Goal: Task Accomplishment & Management: Manage account settings

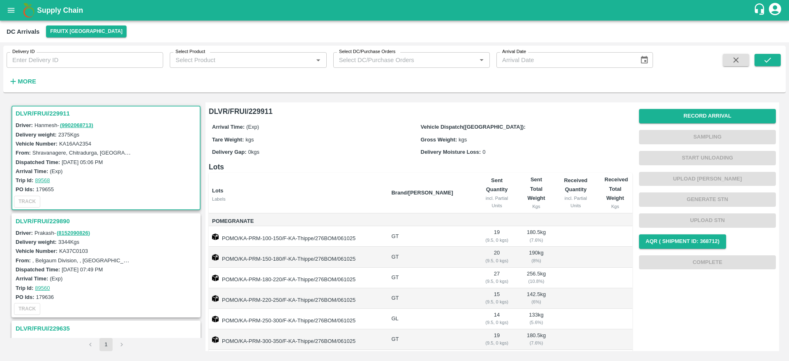
click at [46, 116] on h3 "DLVR/FRUI/229911" at bounding box center [107, 113] width 183 height 11
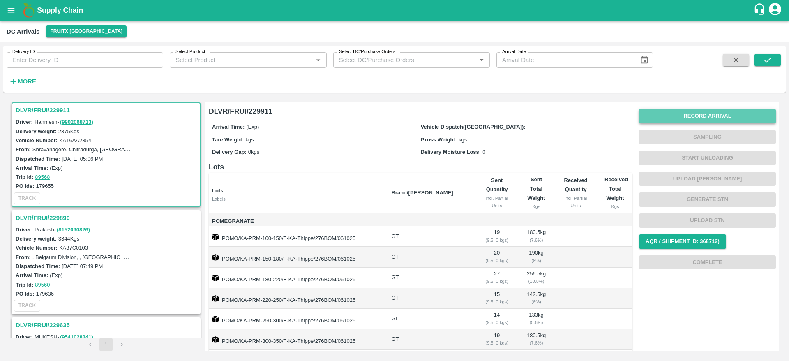
click at [703, 115] on button "Record Arrival" at bounding box center [707, 116] width 137 height 14
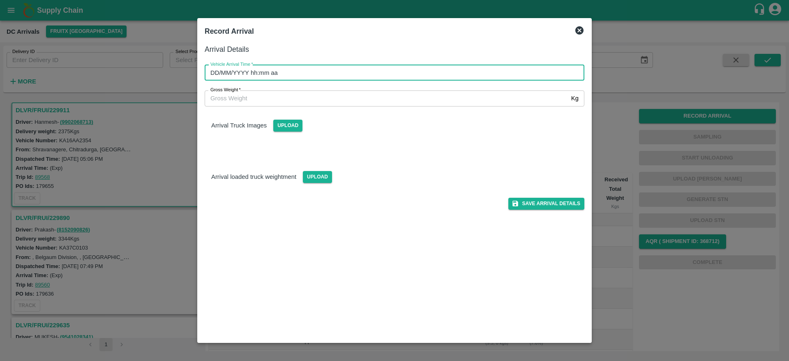
type input "DD/MM/YYYY hh:mm aa"
click at [409, 72] on input "DD/MM/YYYY hh:mm aa" at bounding box center [392, 73] width 374 height 16
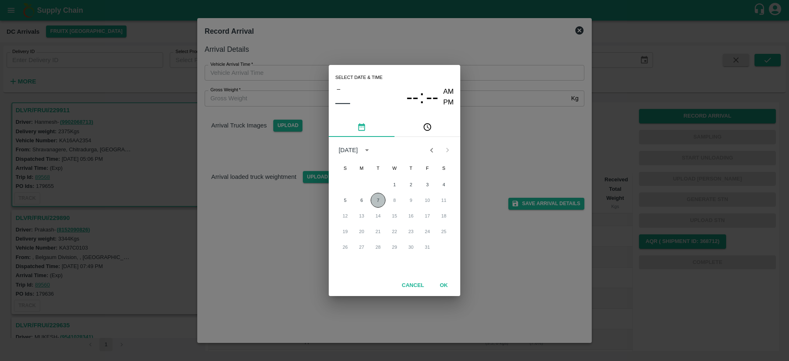
click at [377, 200] on button "7" at bounding box center [378, 200] width 15 height 15
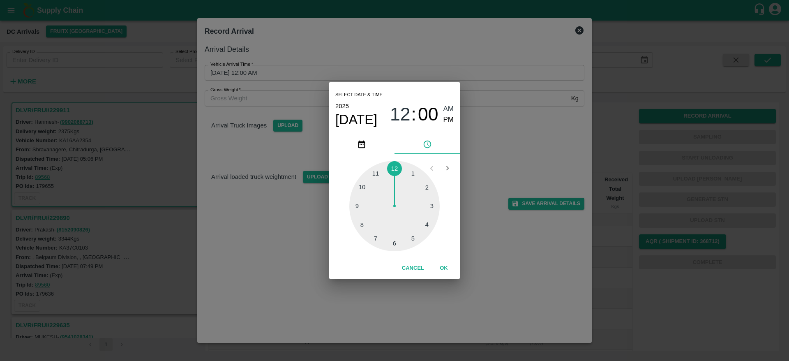
click at [416, 233] on div at bounding box center [394, 206] width 90 height 90
type input "[DATE] 05:00 AM"
click at [441, 266] on button "OK" at bounding box center [444, 268] width 26 height 14
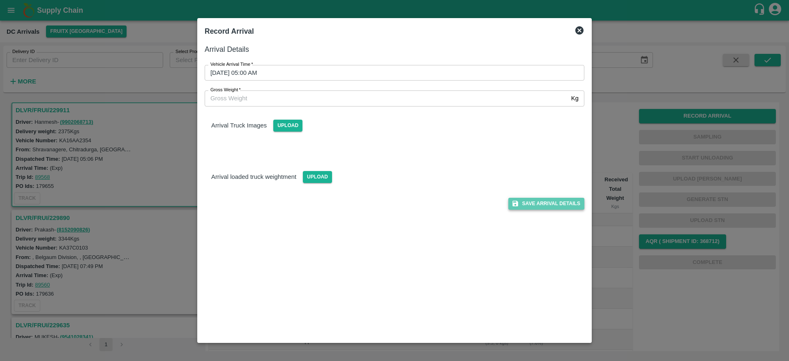
click at [538, 202] on button "Save Arrival Details" at bounding box center [546, 204] width 76 height 12
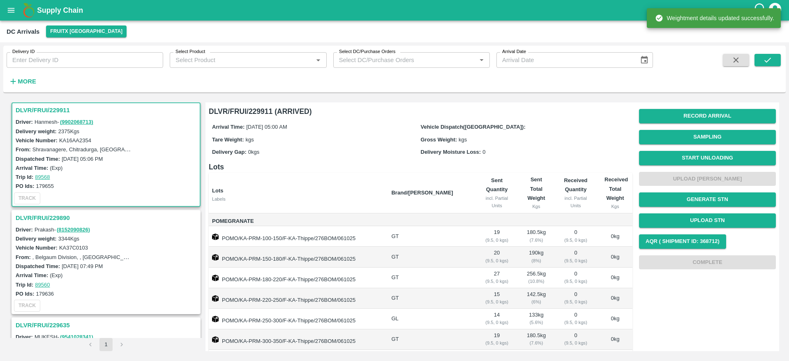
click at [42, 112] on h3 "DLVR/FRUI/229911" at bounding box center [107, 110] width 183 height 11
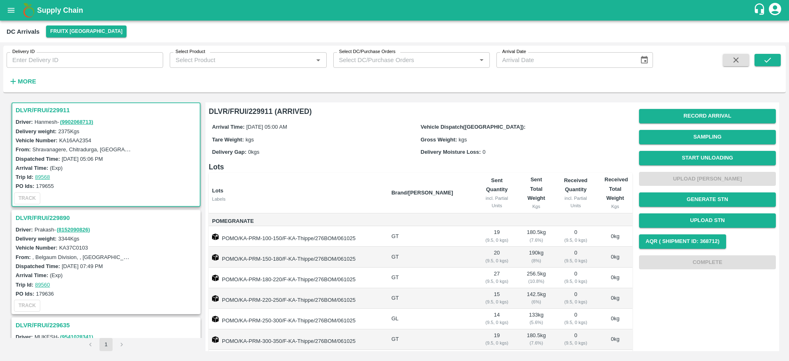
click at [24, 115] on h3 "DLVR/FRUI/229911" at bounding box center [107, 110] width 183 height 11
click at [717, 157] on button "Start Unloading" at bounding box center [707, 158] width 137 height 14
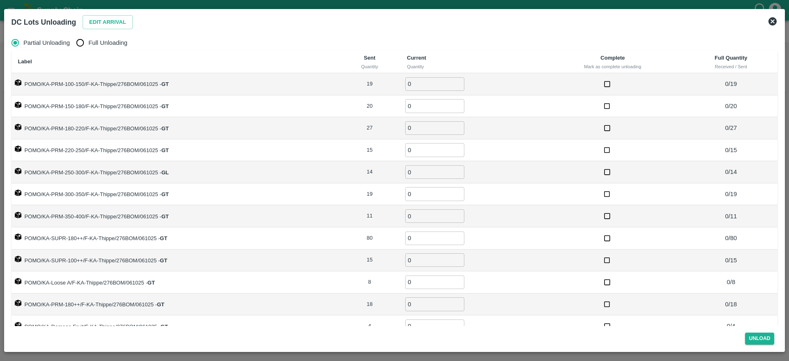
click at [109, 39] on span "Full Unloading" at bounding box center [107, 42] width 39 height 9
click at [88, 39] on input "Full Unloading" at bounding box center [80, 43] width 16 height 16
radio input "true"
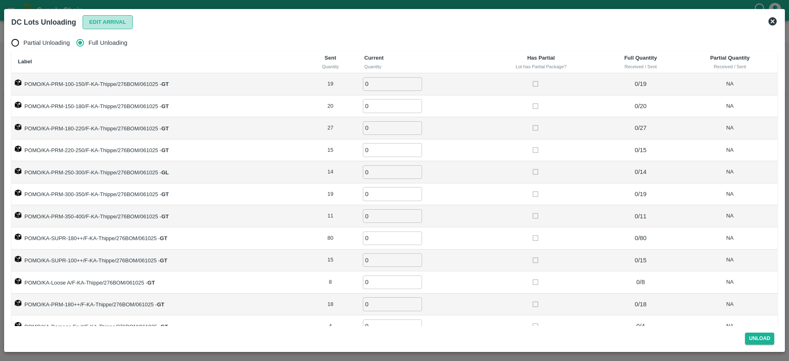
click at [103, 28] on button "Edit Arrival" at bounding box center [108, 22] width 50 height 14
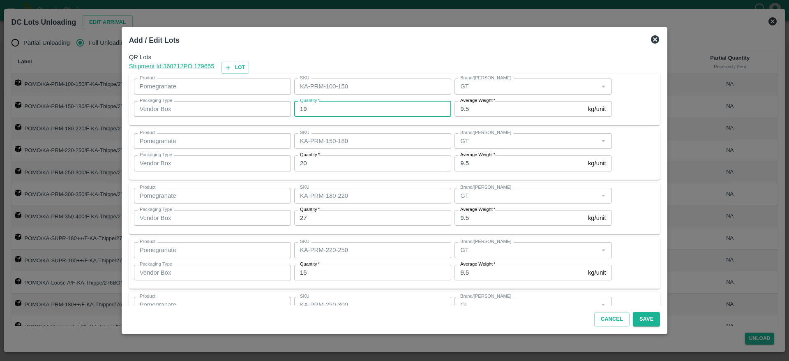
click at [346, 105] on input "19" at bounding box center [372, 109] width 157 height 16
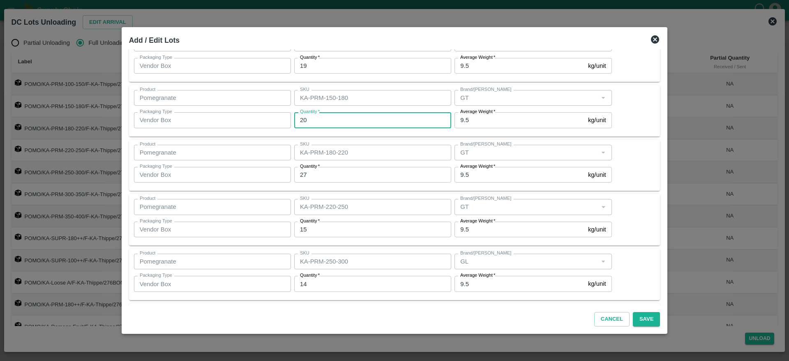
scroll to position [47, 0]
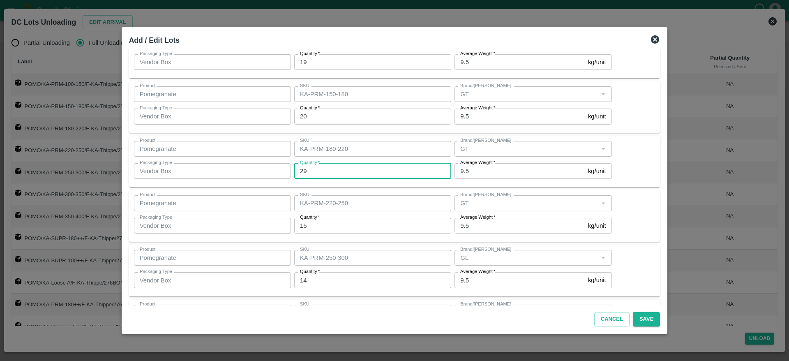
type input "29"
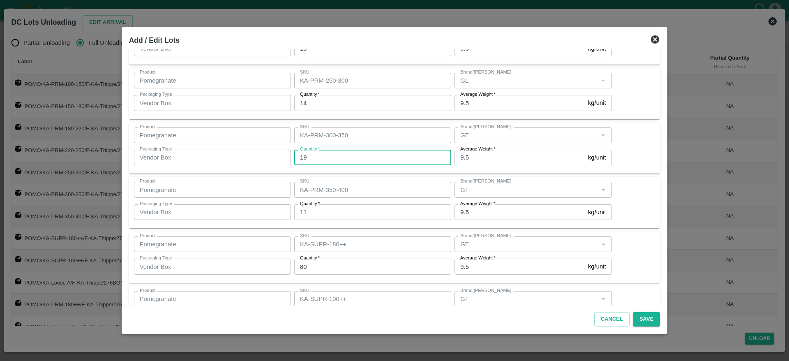
scroll to position [224, 0]
type input "18"
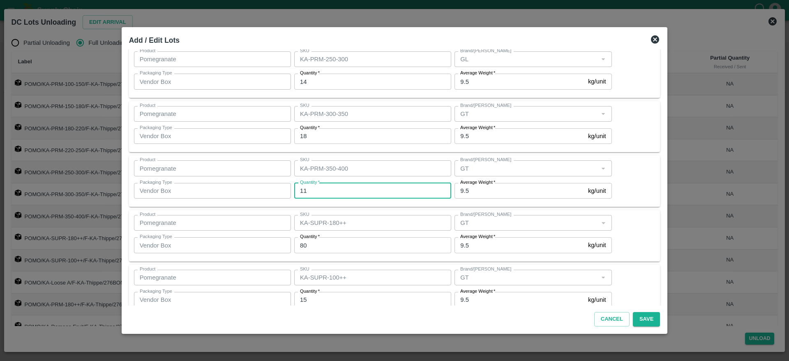
scroll to position [253, 0]
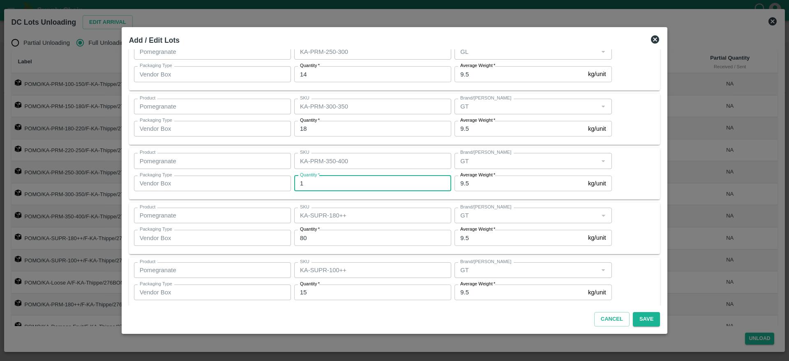
type input "11"
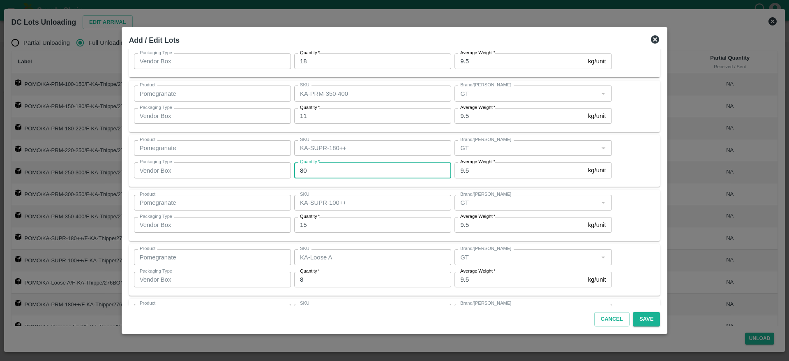
scroll to position [321, 0]
type input "80"
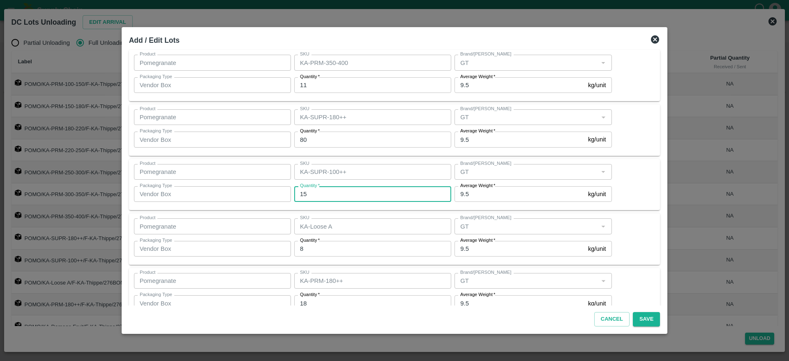
scroll to position [351, 0]
type input "15"
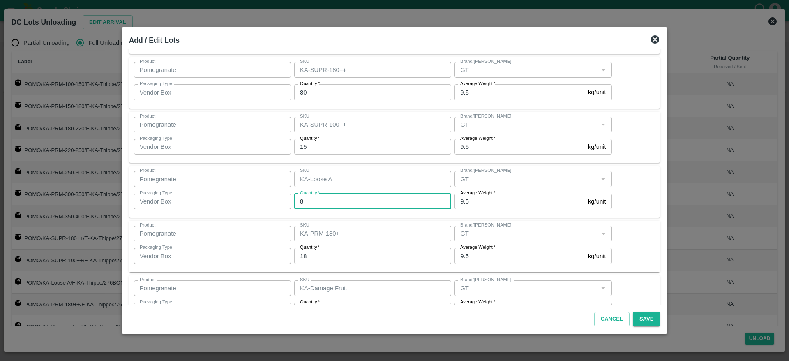
scroll to position [400, 0]
type input "7"
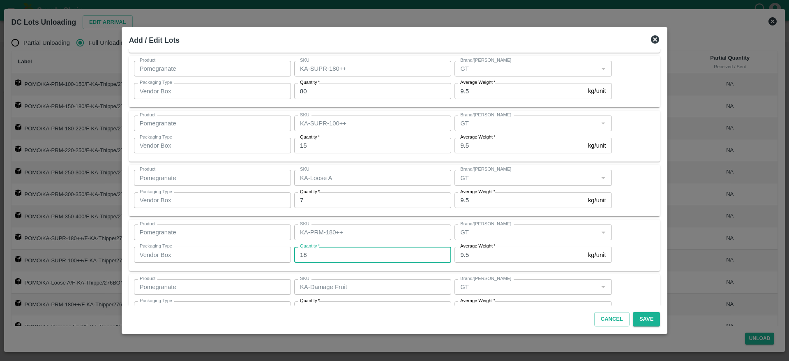
scroll to position [426, 0]
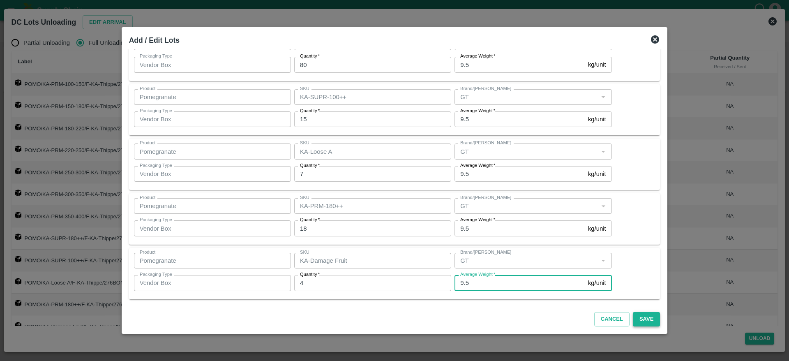
click at [633, 320] on button "Save" at bounding box center [646, 319] width 27 height 14
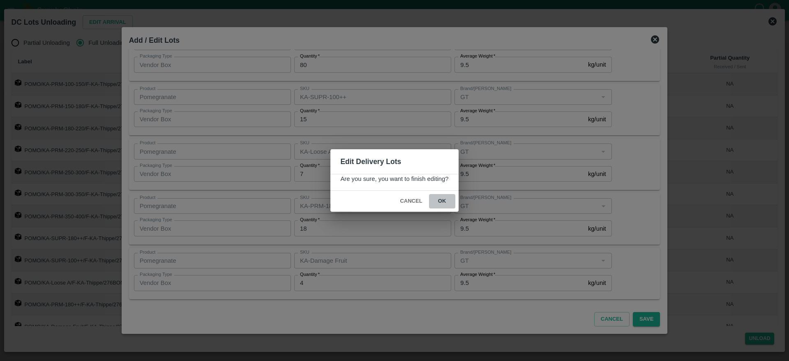
click at [447, 201] on button "ok" at bounding box center [442, 201] width 26 height 14
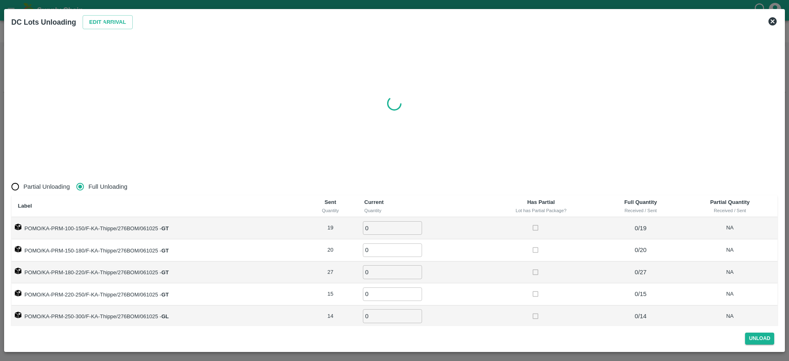
radio input "true"
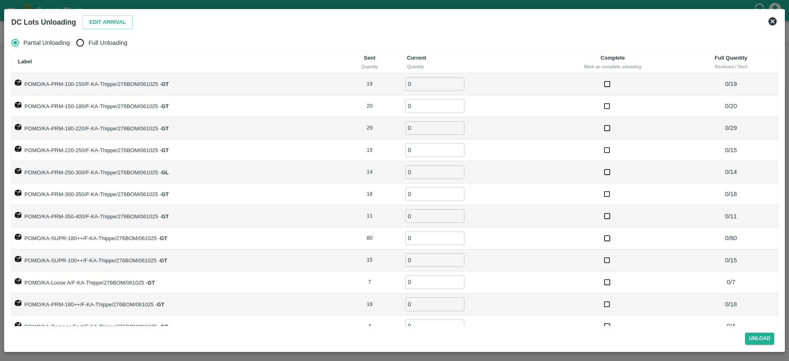
click at [109, 44] on span "Full Unloading" at bounding box center [107, 42] width 39 height 9
click at [88, 44] on input "Full Unloading" at bounding box center [80, 43] width 16 height 16
radio input "true"
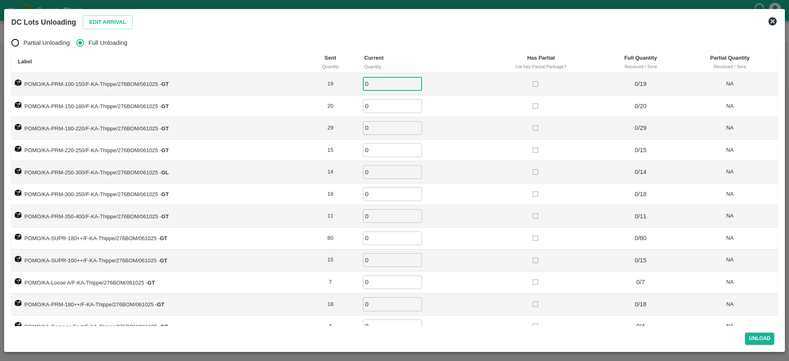
click at [373, 83] on input "0" at bounding box center [392, 84] width 59 height 14
type input "19"
type input "20"
type input "29"
type input "15"
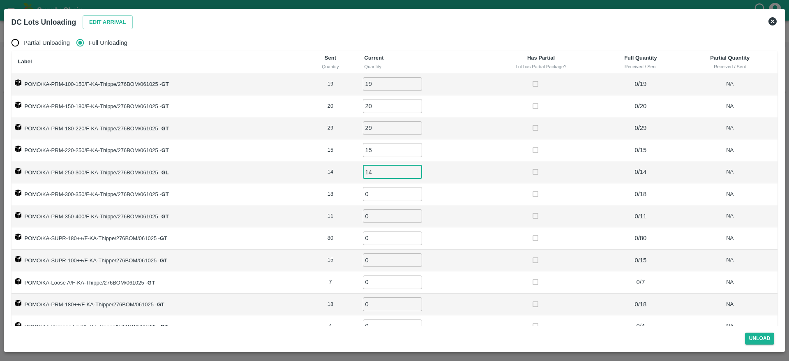
type input "14"
type input "18"
type input "11"
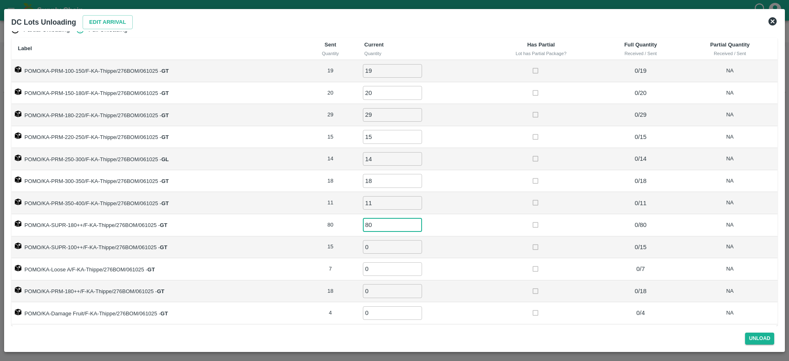
type input "80"
type input "15"
type input "7"
type input "18"
type input "4"
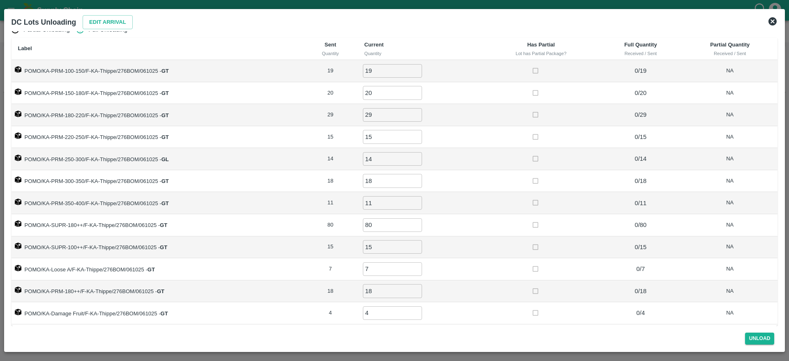
click at [493, 129] on td at bounding box center [541, 137] width 116 height 22
click at [461, 315] on td "4 ​" at bounding box center [420, 313] width 125 height 22
click at [763, 337] on button "Unload" at bounding box center [760, 339] width 30 height 12
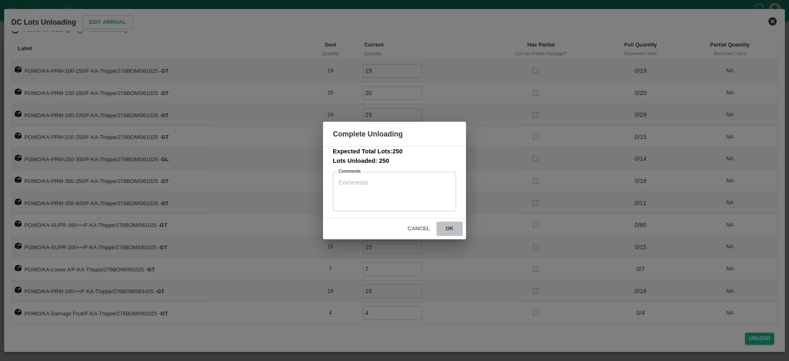
click at [447, 231] on button "ok" at bounding box center [449, 229] width 26 height 14
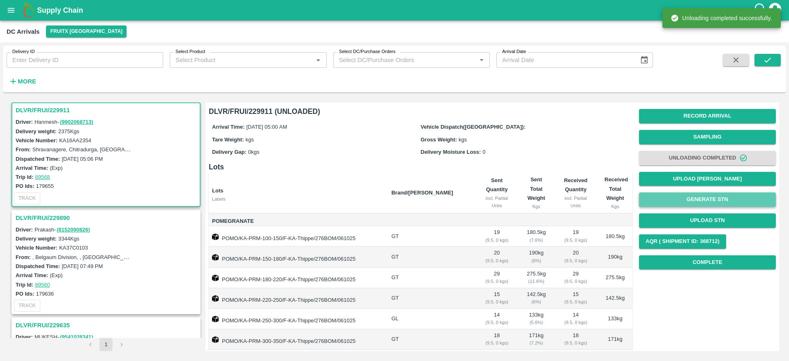
click at [673, 196] on button "Generate STN" at bounding box center [707, 199] width 137 height 14
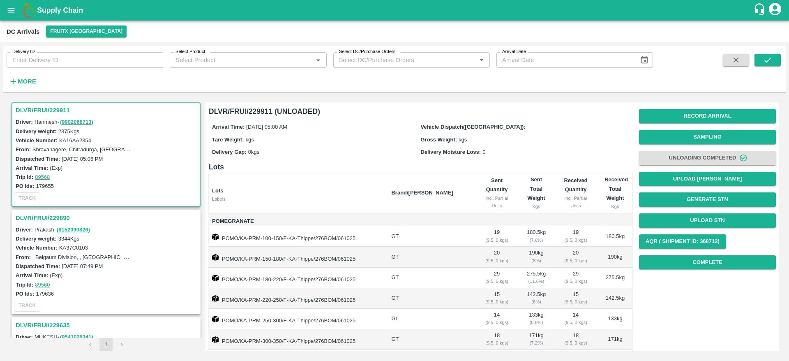
scroll to position [149, 0]
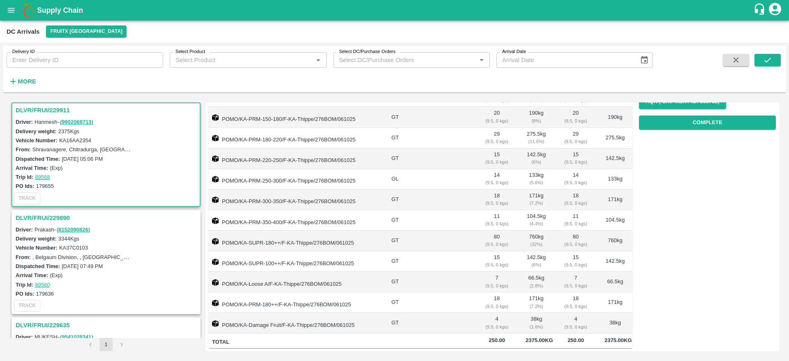
click at [50, 222] on h3 "DLVR/FRUI/229890" at bounding box center [107, 217] width 183 height 11
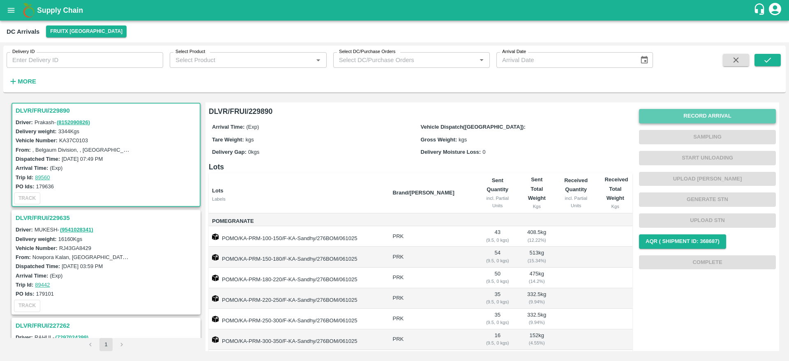
click at [679, 115] on button "Record Arrival" at bounding box center [707, 116] width 137 height 14
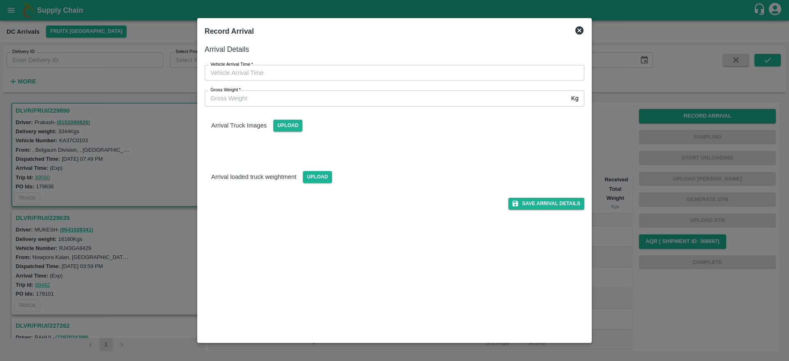
type input "DD/MM/YYYY hh:mm aa"
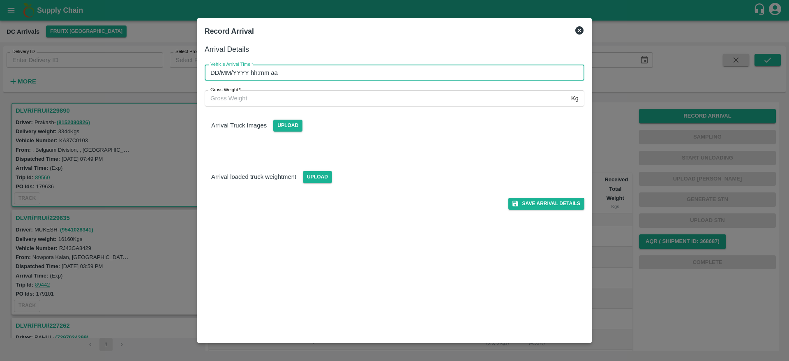
click at [326, 76] on input "DD/MM/YYYY hh:mm aa" at bounding box center [392, 73] width 374 height 16
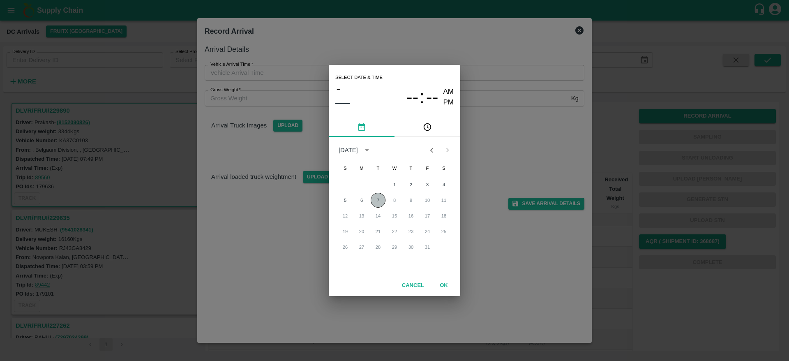
click at [377, 199] on button "7" at bounding box center [378, 200] width 15 height 15
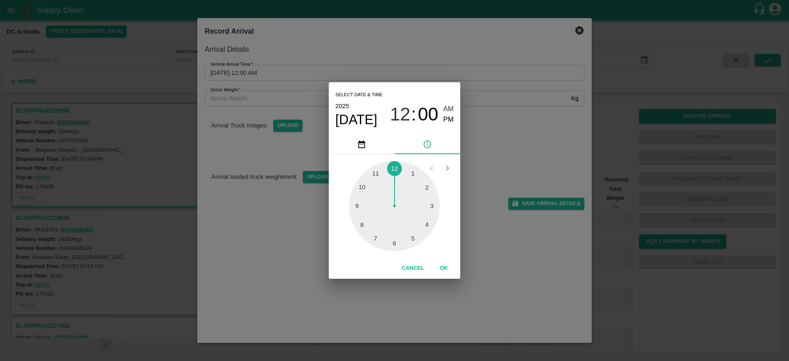
click at [415, 237] on div at bounding box center [394, 206] width 90 height 90
type input "[DATE] 05:00 AM"
click at [442, 264] on button "OK" at bounding box center [444, 268] width 26 height 14
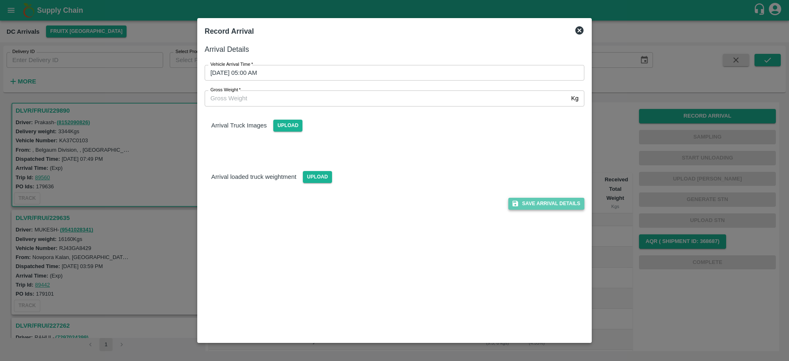
click at [527, 202] on button "Save Arrival Details" at bounding box center [546, 204] width 76 height 12
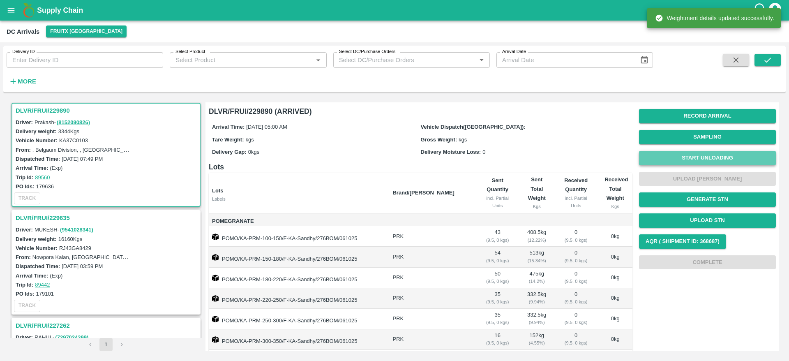
click at [680, 157] on button "Start Unloading" at bounding box center [707, 158] width 137 height 14
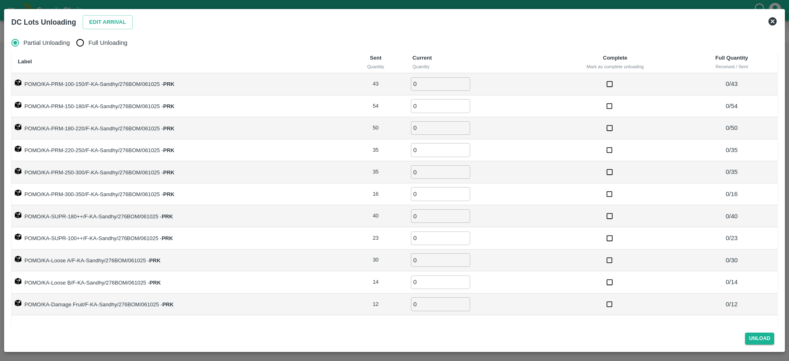
click at [108, 39] on span "Full Unloading" at bounding box center [107, 42] width 39 height 9
click at [88, 39] on input "Full Unloading" at bounding box center [80, 43] width 16 height 16
radio input "true"
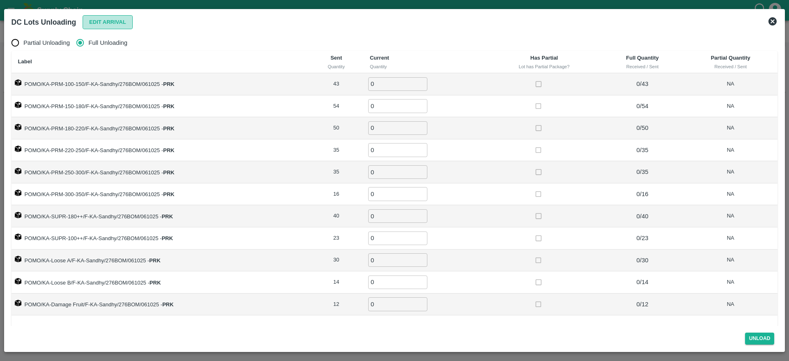
click at [109, 27] on button "Edit Arrival" at bounding box center [108, 22] width 50 height 14
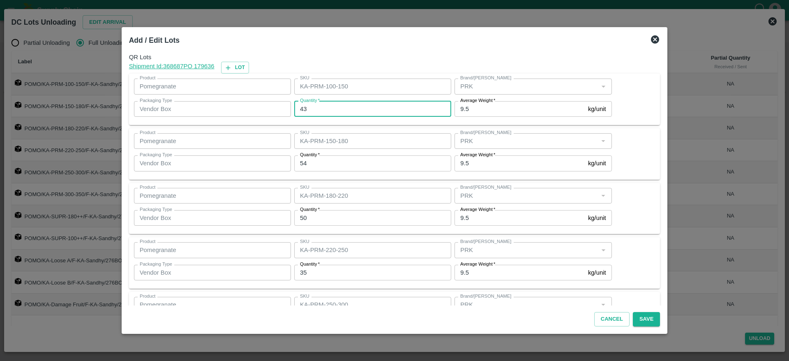
click at [324, 109] on input "43" at bounding box center [372, 109] width 157 height 16
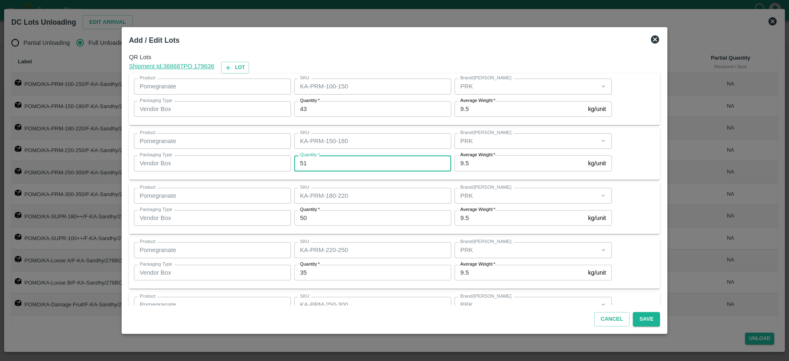
type input "51"
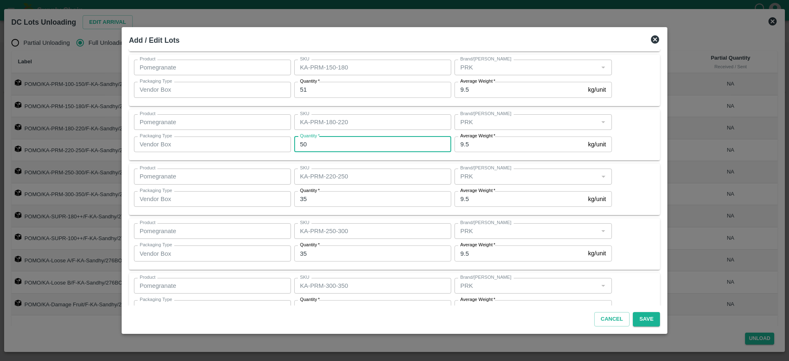
scroll to position [74, 0]
type input "50"
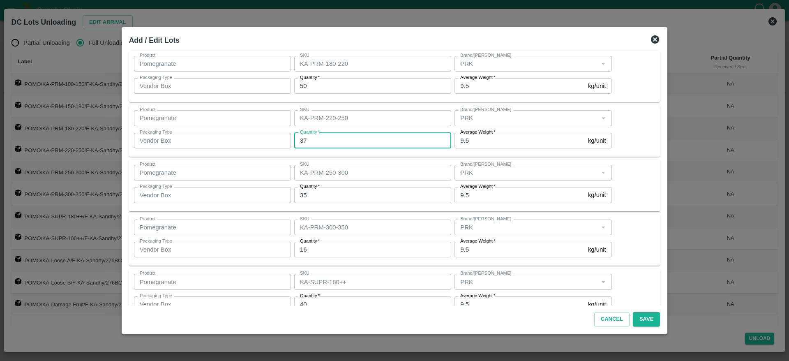
type input "37"
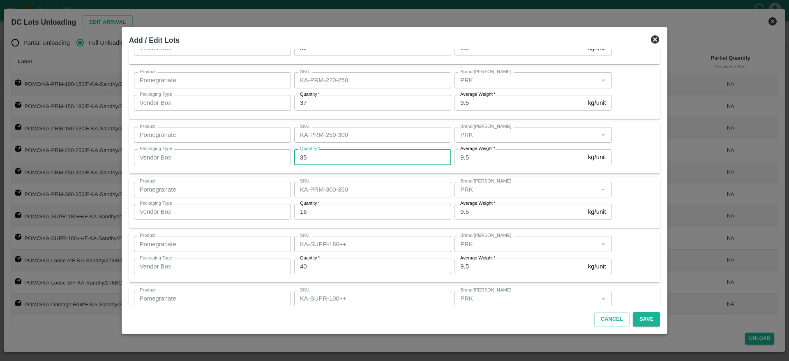
scroll to position [170, 0]
type input "30"
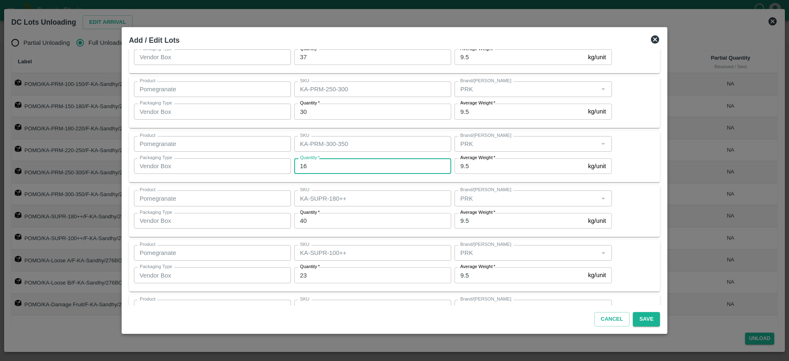
scroll to position [217, 0]
type input "16"
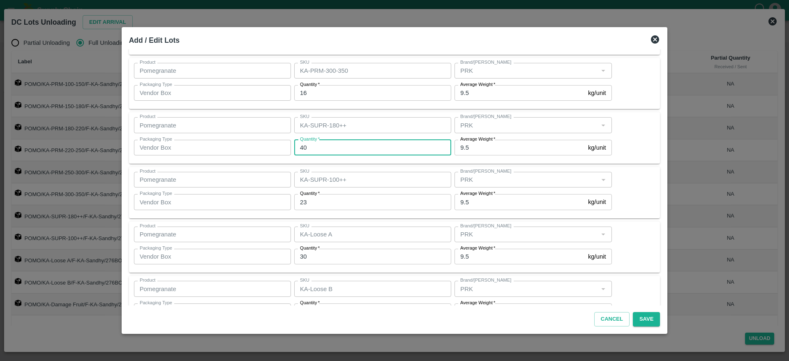
scroll to position [289, 0]
type input "40"
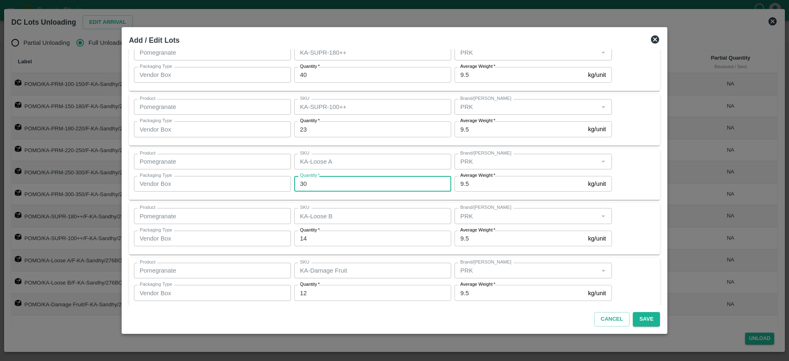
scroll to position [366, 0]
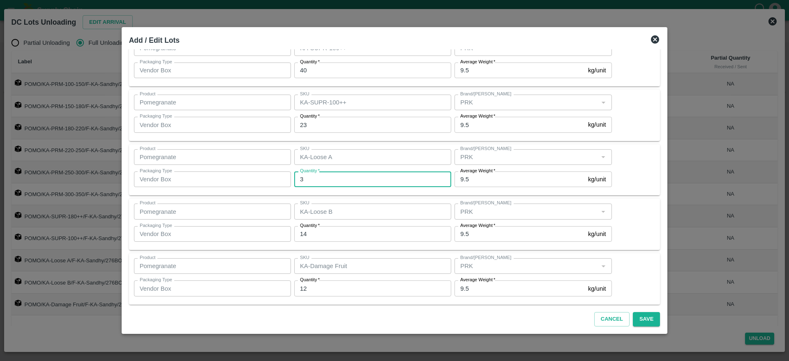
type input "30"
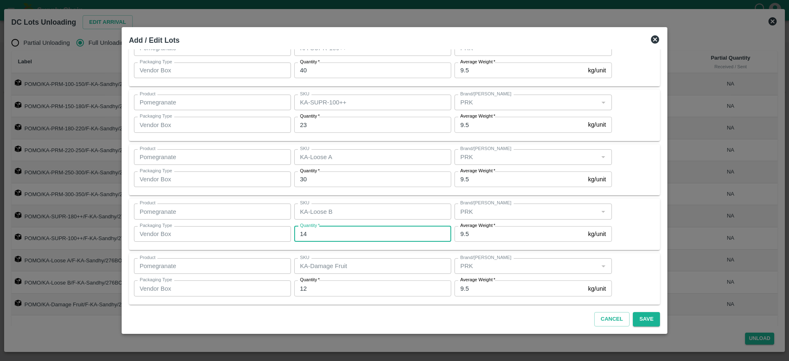
scroll to position [371, 0]
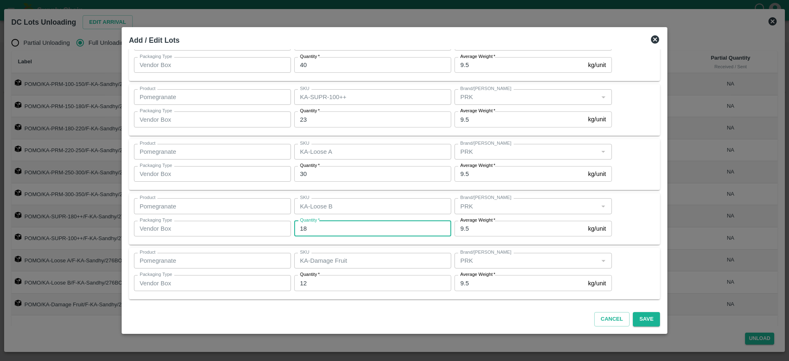
type input "18"
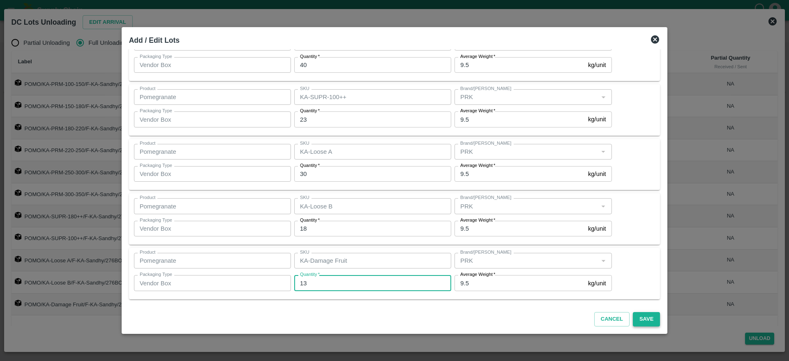
type input "13"
click at [634, 316] on button "Save" at bounding box center [646, 319] width 27 height 14
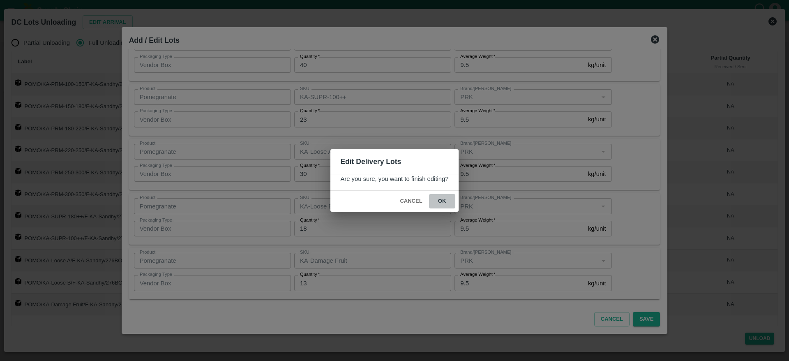
click at [442, 195] on button "ok" at bounding box center [442, 201] width 26 height 14
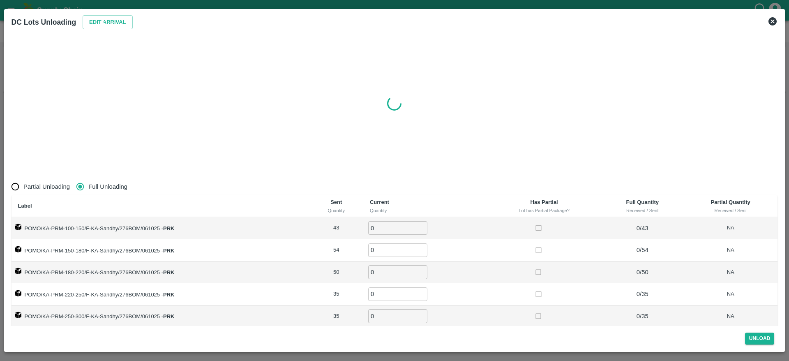
radio input "true"
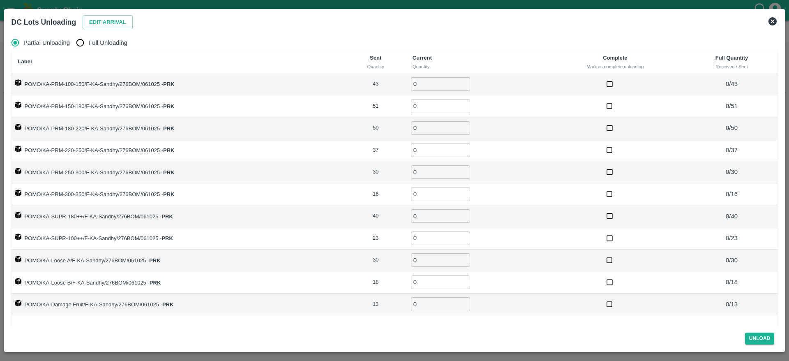
click at [113, 52] on th "Label" at bounding box center [179, 62] width 334 height 22
click at [108, 43] on span "Full Unloading" at bounding box center [107, 42] width 39 height 9
click at [88, 43] on input "Full Unloading" at bounding box center [80, 43] width 16 height 16
radio input "true"
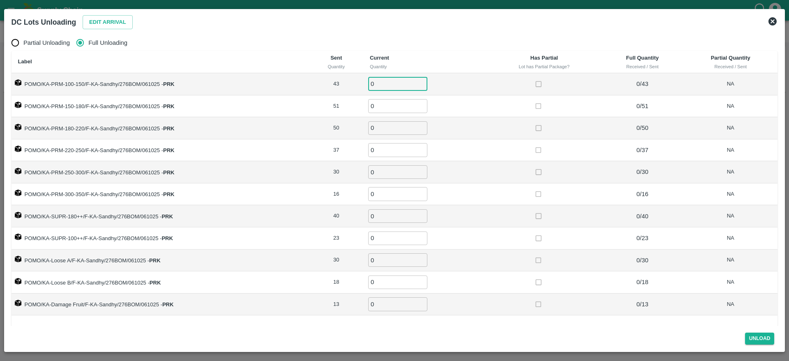
click at [385, 88] on input "0" at bounding box center [397, 84] width 59 height 14
type input "43"
type input "51"
type input "50"
type input "37"
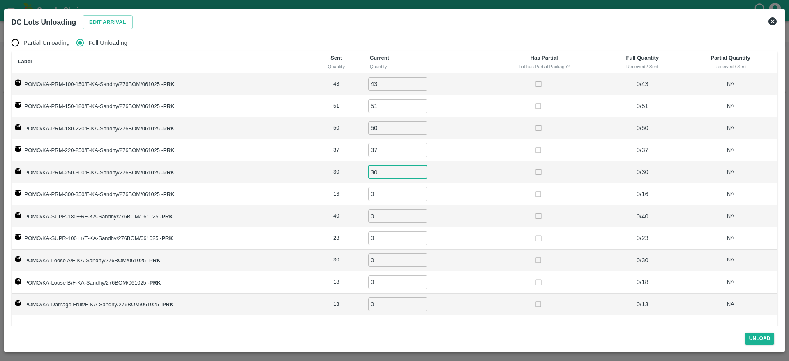
type input "30"
type input "16"
type input "40"
type input "23"
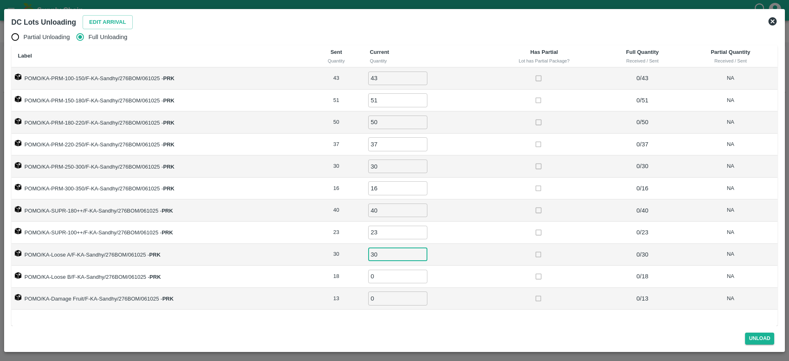
type input "30"
type input "18"
type input "13"
click at [759, 342] on button "Unload" at bounding box center [760, 339] width 30 height 12
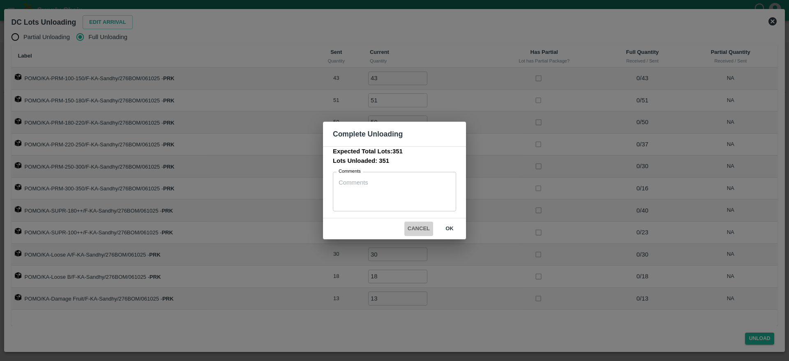
click at [423, 229] on button "Cancel" at bounding box center [418, 229] width 29 height 14
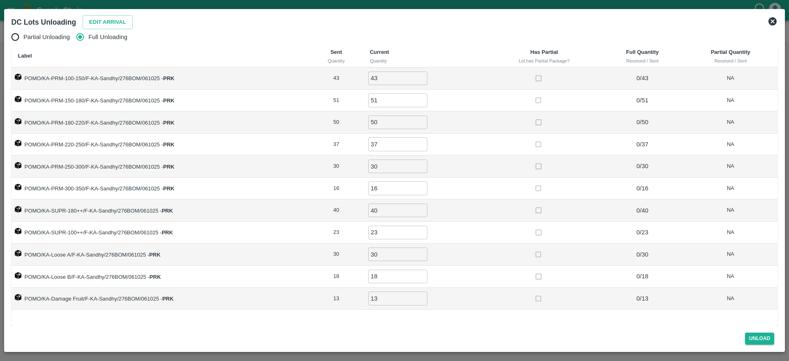
scroll to position [0, 0]
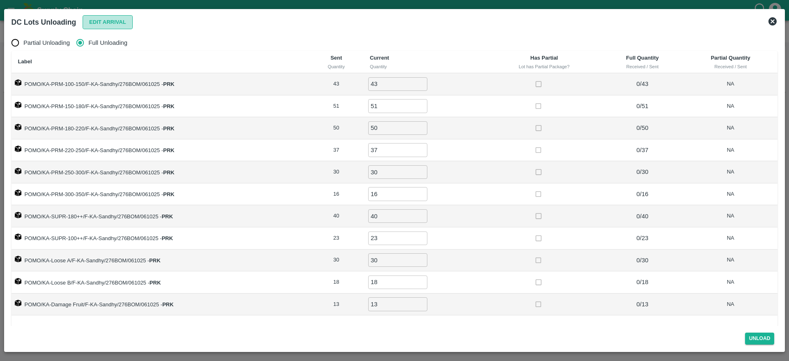
click at [92, 26] on button "Edit Arrival" at bounding box center [108, 22] width 50 height 14
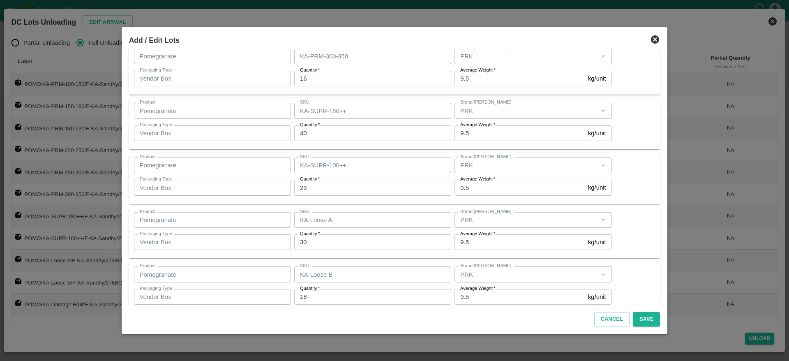
scroll to position [302, 0]
click at [316, 185] on input "23" at bounding box center [372, 188] width 157 height 16
type input "24"
click at [628, 196] on div "Product Pomegranate Product SKU KA-SUPR-100++ SKU Brand/Marka Brand/Marka Packa…" at bounding box center [395, 179] width 522 height 42
click at [640, 319] on button "Save" at bounding box center [646, 319] width 27 height 14
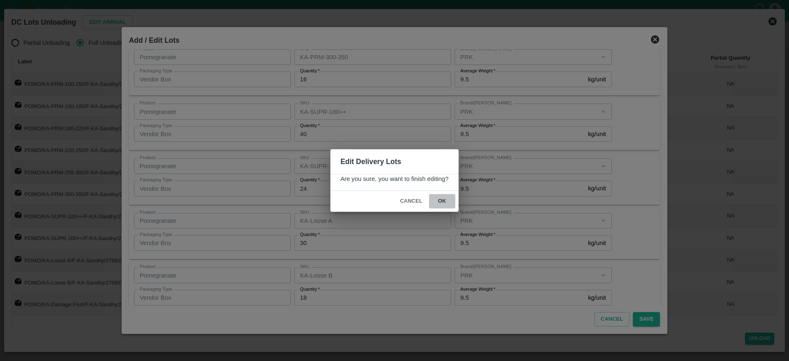
click at [439, 207] on button "ok" at bounding box center [442, 201] width 26 height 14
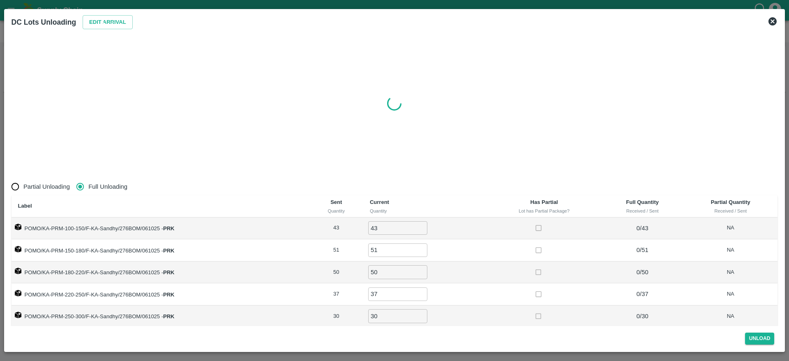
radio input "true"
type input "0"
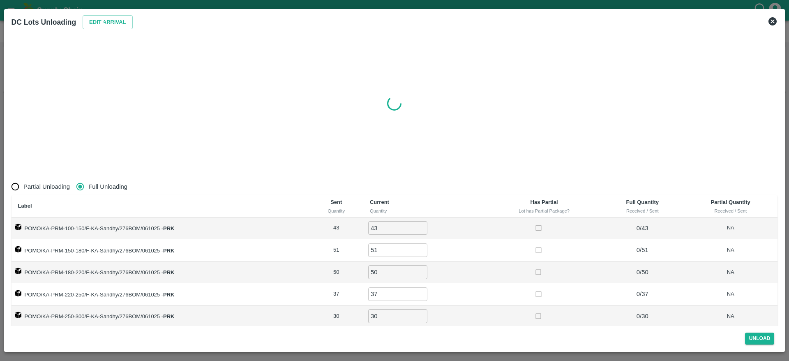
type input "0"
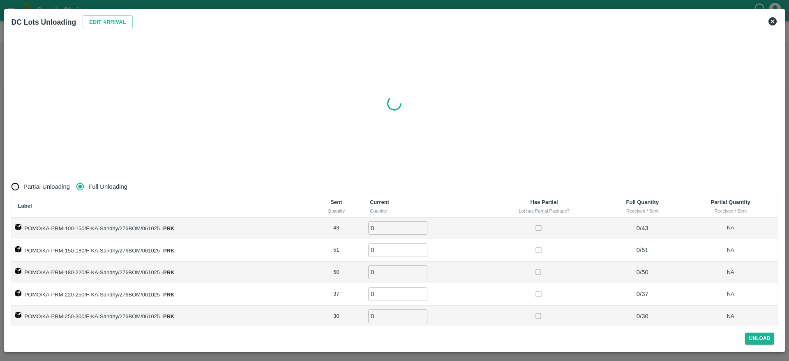
type input "0"
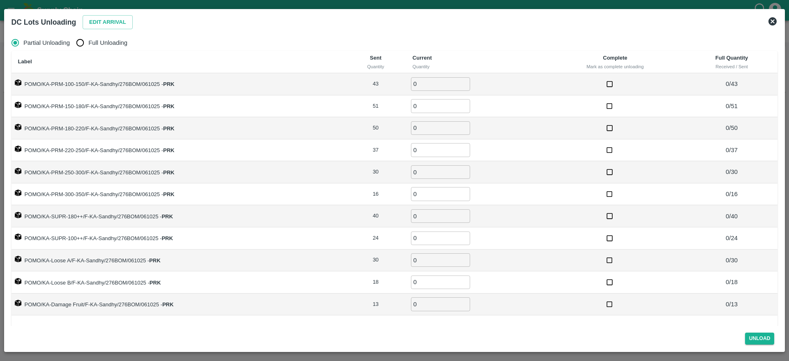
click at [94, 50] on label "Full Unloading" at bounding box center [99, 43] width 55 height 16
click at [88, 50] on input "Full Unloading" at bounding box center [80, 43] width 16 height 16
radio input "true"
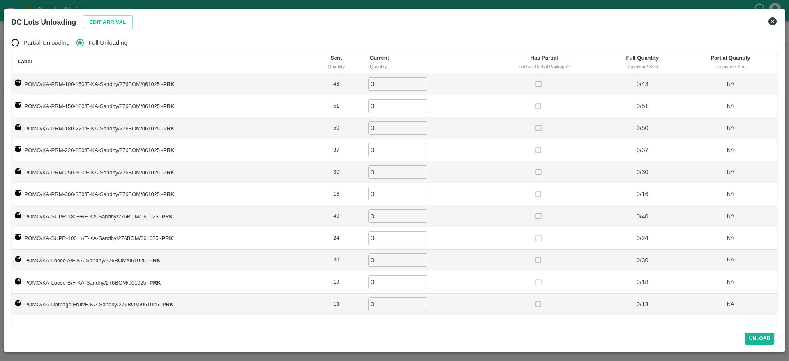
click at [94, 48] on label "Full Unloading" at bounding box center [99, 43] width 55 height 16
click at [88, 48] on input "Full Unloading" at bounding box center [80, 43] width 16 height 16
click at [374, 81] on input "0" at bounding box center [397, 84] width 59 height 14
type input "43"
type input "51"
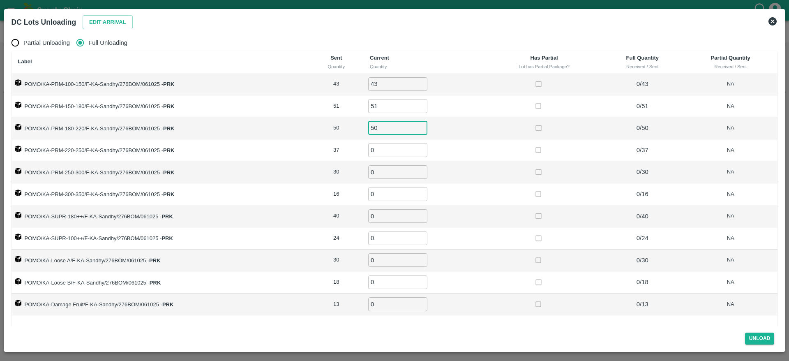
type input "50"
type input "37"
type input "30"
type input "16"
type input "40"
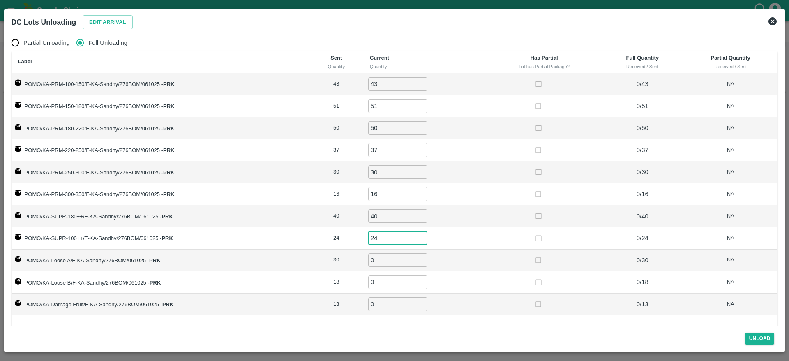
type input "24"
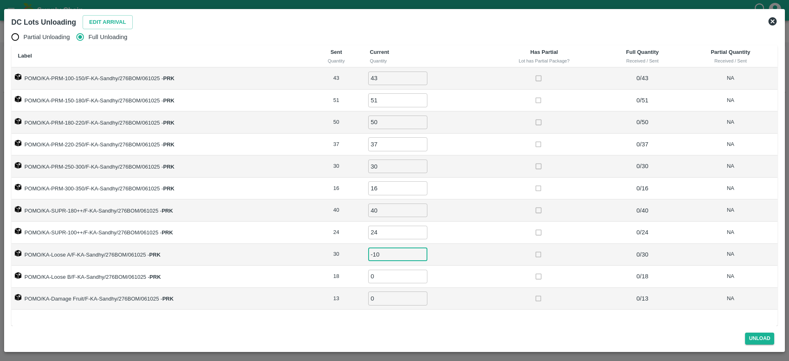
type input "-1"
type input "30"
type input "18"
type input "13"
click at [467, 325] on div "Label Sent Quantity Current Quantity Has Partial Lot has Partial Package? Full …" at bounding box center [395, 185] width 767 height 281
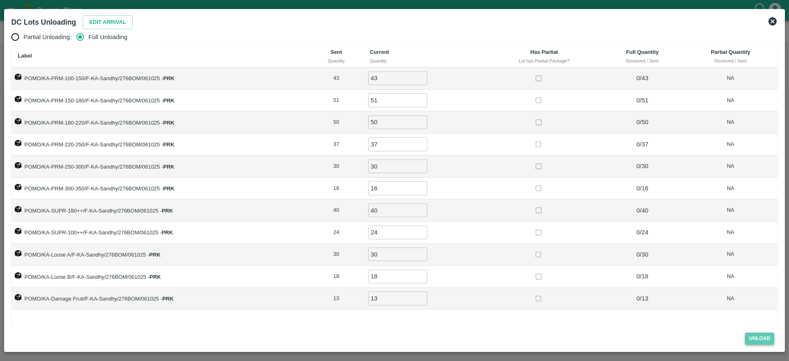
click at [760, 341] on button "Unload" at bounding box center [760, 339] width 30 height 12
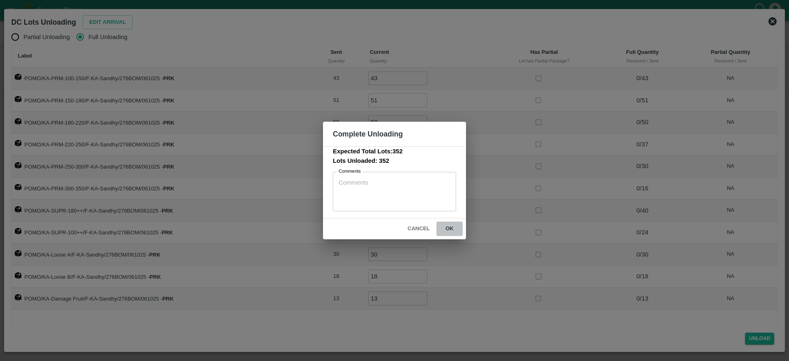
click at [450, 226] on button "ok" at bounding box center [449, 229] width 26 height 14
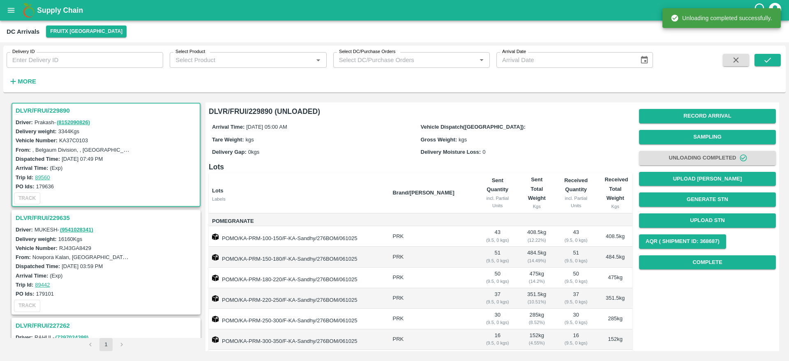
click at [53, 110] on h3 "DLVR/FRUI/229890" at bounding box center [107, 110] width 183 height 11
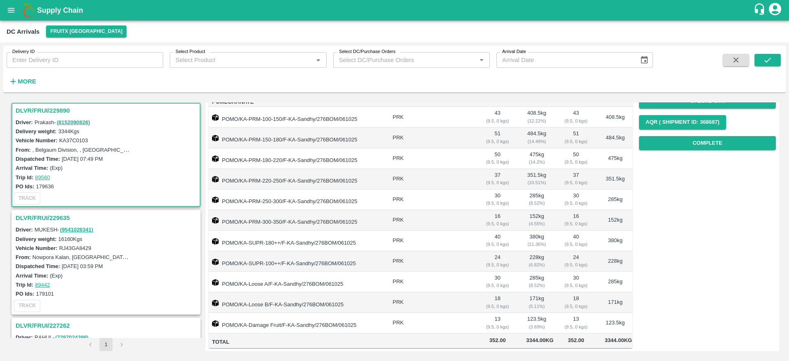
scroll to position [0, 0]
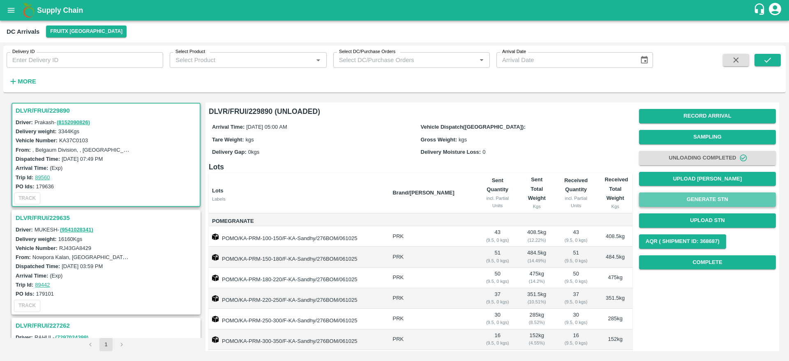
click at [703, 200] on button "Generate STN" at bounding box center [707, 199] width 137 height 14
click at [43, 105] on h3 "DLVR/FRUI/229890" at bounding box center [107, 110] width 183 height 11
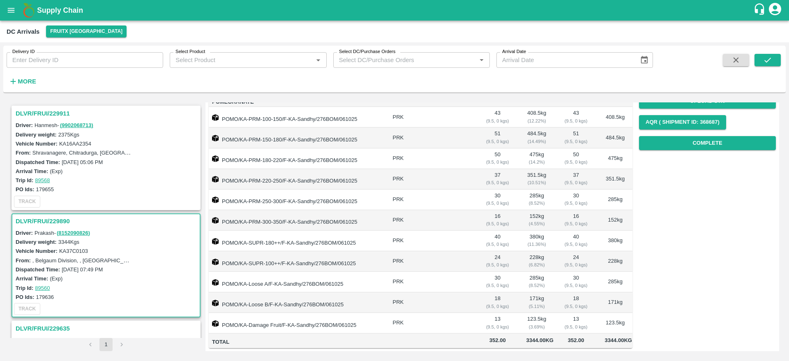
click at [42, 116] on h3 "DLVR/FRUI/229911" at bounding box center [107, 113] width 183 height 11
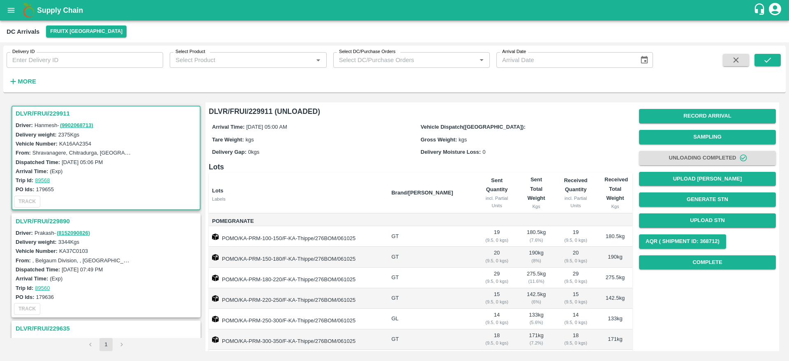
click at [42, 114] on h3 "DLVR/FRUI/229911" at bounding box center [107, 113] width 183 height 11
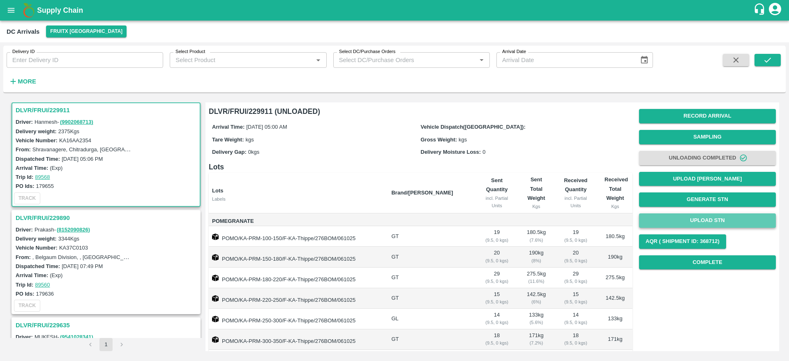
click at [704, 224] on button "Upload STN" at bounding box center [707, 220] width 137 height 14
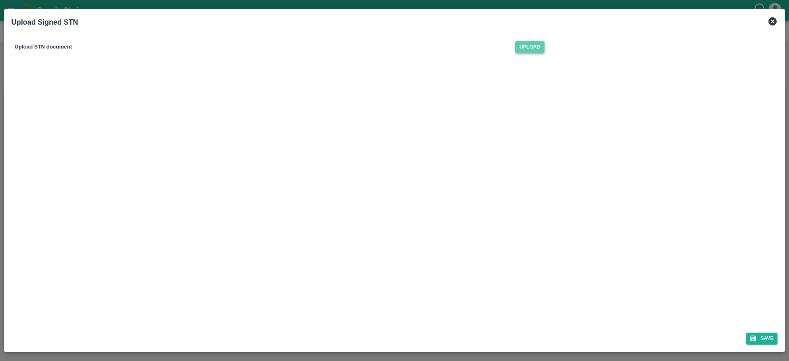
click at [530, 49] on span "Upload" at bounding box center [529, 47] width 29 height 12
click at [0, 0] on input "Upload" at bounding box center [0, 0] width 0 height 0
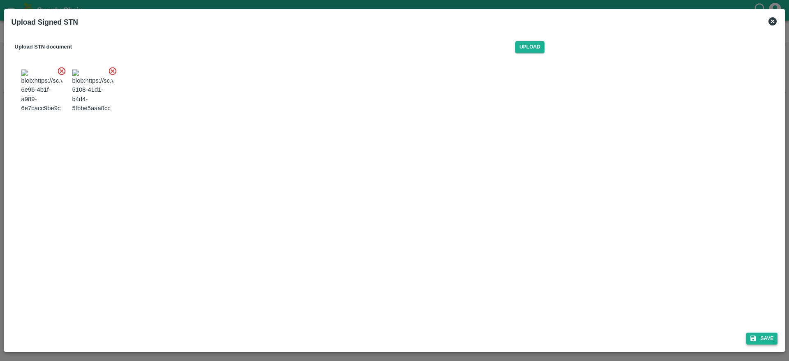
click at [761, 339] on button "Save" at bounding box center [761, 339] width 31 height 12
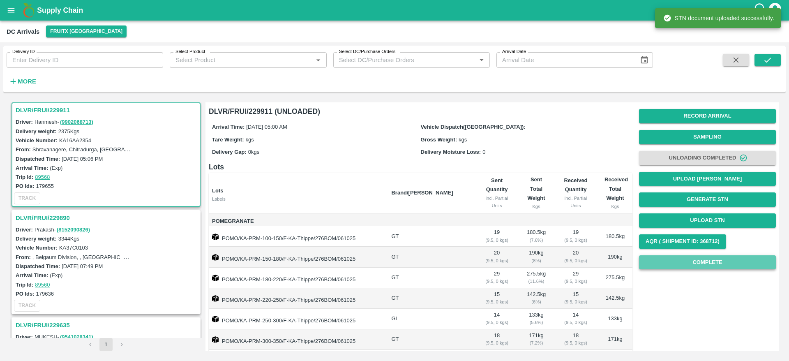
click at [710, 264] on button "Complete" at bounding box center [707, 262] width 137 height 14
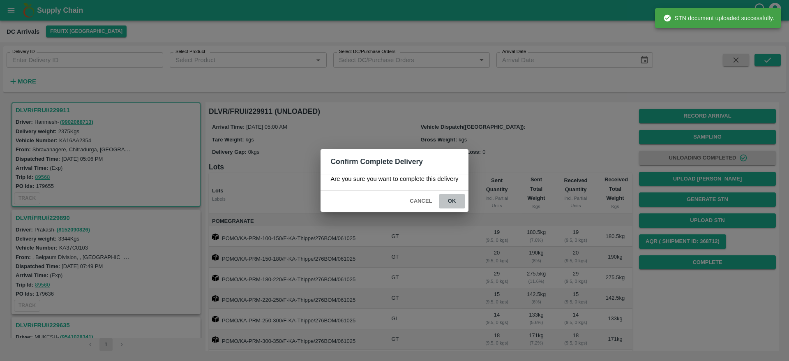
click at [448, 200] on button "ok" at bounding box center [452, 201] width 26 height 14
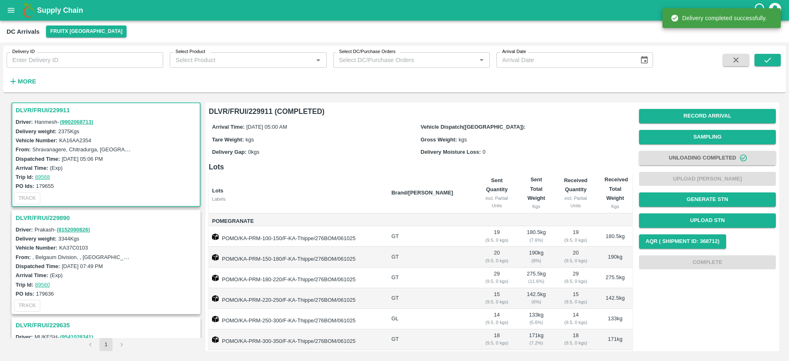
click at [24, 215] on h3 "DLVR/FRUI/229890" at bounding box center [107, 217] width 183 height 11
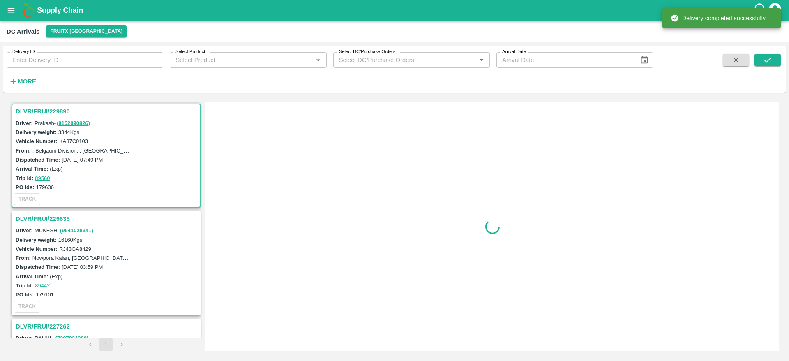
scroll to position [111, 0]
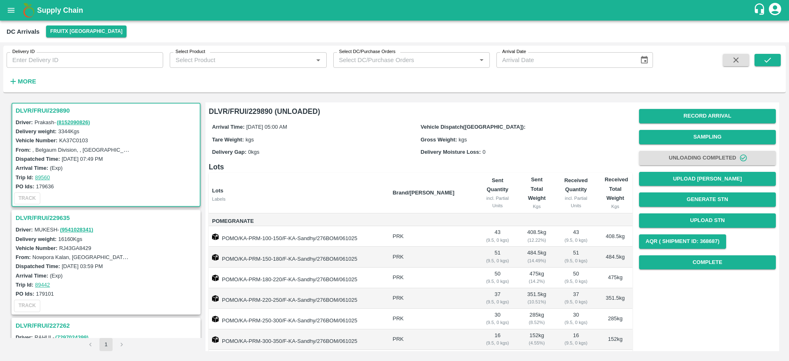
click at [42, 113] on h3 "DLVR/FRUI/229890" at bounding box center [107, 110] width 183 height 11
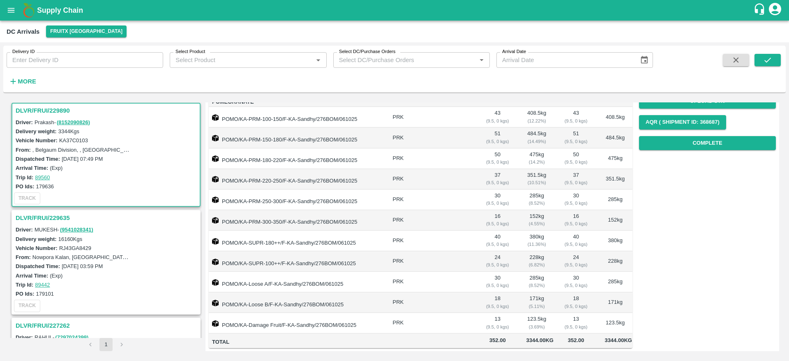
scroll to position [0, 0]
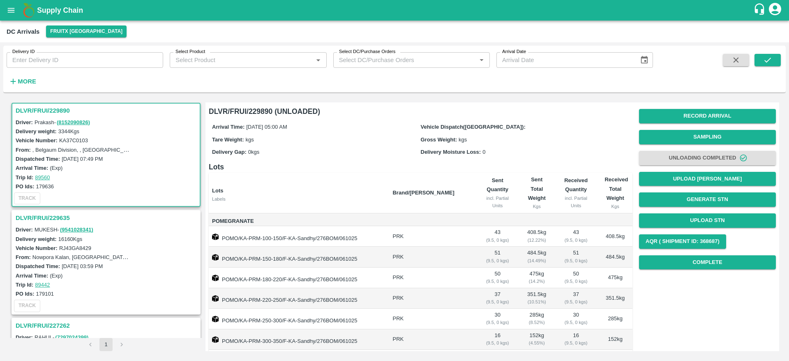
click at [707, 229] on div "Record Arrival Sampling Unloading Completed Upload Tare Weight Generate STN Upl…" at bounding box center [707, 189] width 137 height 167
click at [707, 226] on button "Upload STN" at bounding box center [707, 220] width 137 height 14
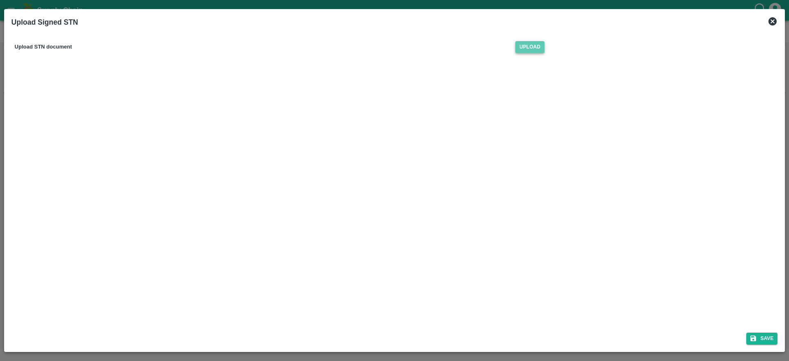
click at [536, 51] on span "Upload" at bounding box center [529, 47] width 29 height 12
click at [0, 0] on input "Upload" at bounding box center [0, 0] width 0 height 0
drag, startPoint x: 756, startPoint y: 346, endPoint x: 756, endPoint y: 340, distance: 6.2
click at [756, 340] on div "Save" at bounding box center [394, 337] width 773 height 22
click at [756, 340] on icon "submit" at bounding box center [754, 339] width 6 height 6
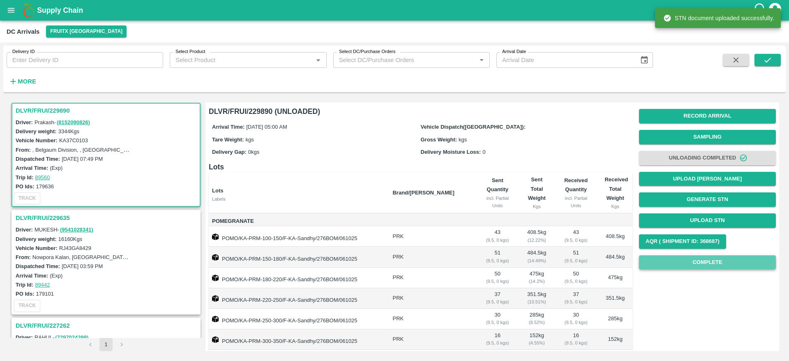
click at [730, 268] on button "Complete" at bounding box center [707, 262] width 137 height 14
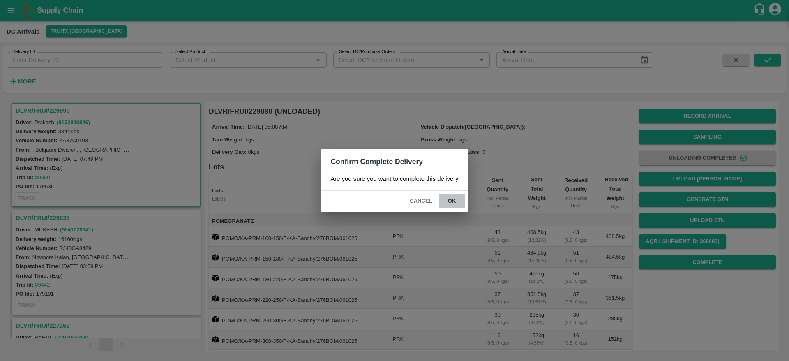
click at [455, 194] on button "ok" at bounding box center [452, 201] width 26 height 14
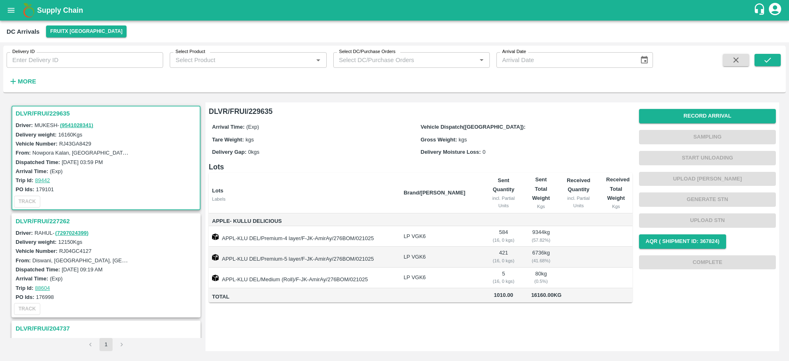
click at [44, 114] on h3 "DLVR/FRUI/229635" at bounding box center [107, 113] width 183 height 11
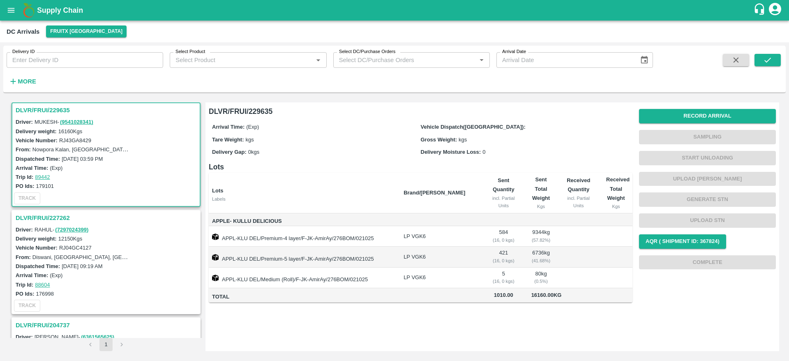
scroll to position [90, 0]
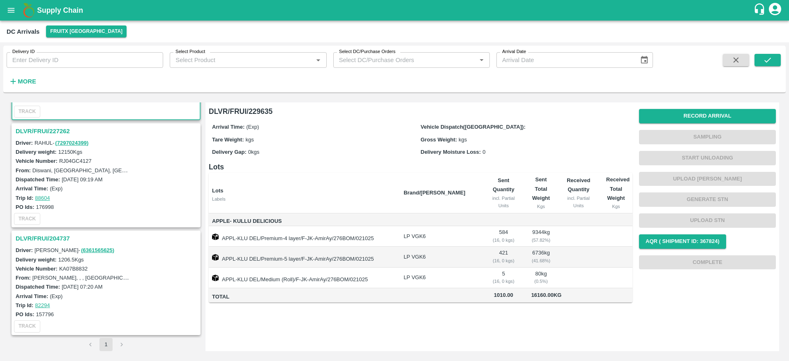
click at [33, 136] on h3 "DLVR/FRUI/227262" at bounding box center [107, 131] width 183 height 11
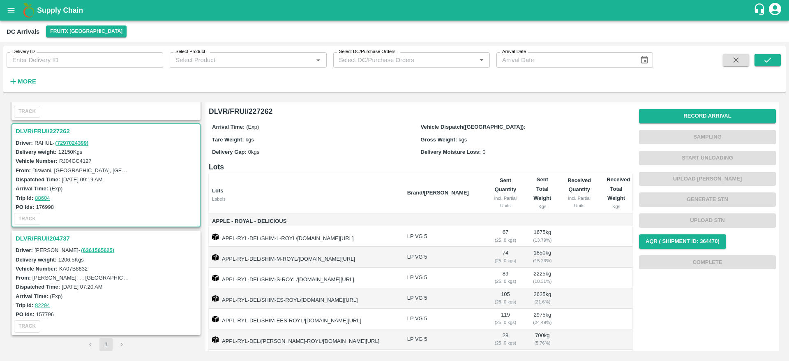
scroll to position [46, 0]
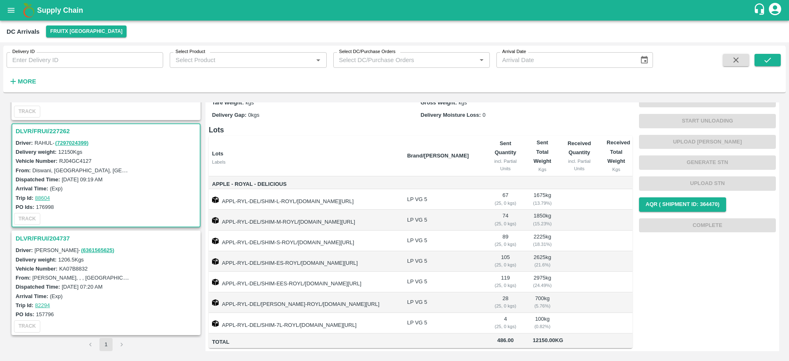
click at [49, 236] on h3 "DLVR/FRUI/204737" at bounding box center [107, 238] width 183 height 11
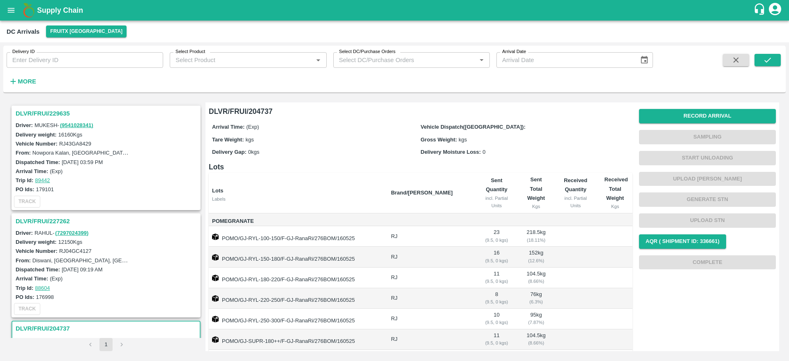
click at [50, 109] on h3 "DLVR/FRUI/229635" at bounding box center [107, 113] width 183 height 11
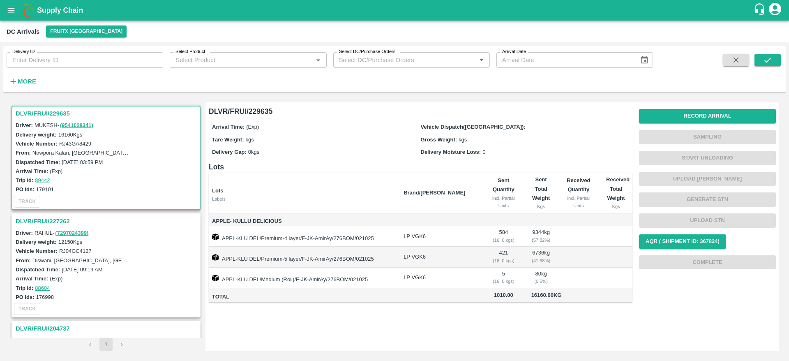
click at [64, 113] on h3 "DLVR/FRUI/229635" at bounding box center [107, 113] width 183 height 11
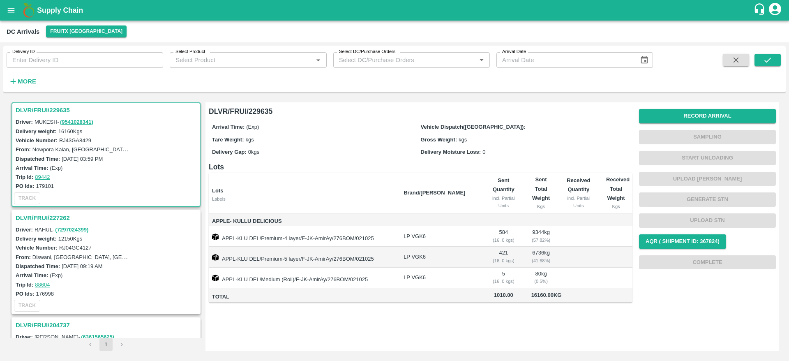
click at [41, 108] on h3 "DLVR/FRUI/229635" at bounding box center [107, 110] width 183 height 11
